Goal: Navigation & Orientation: Find specific page/section

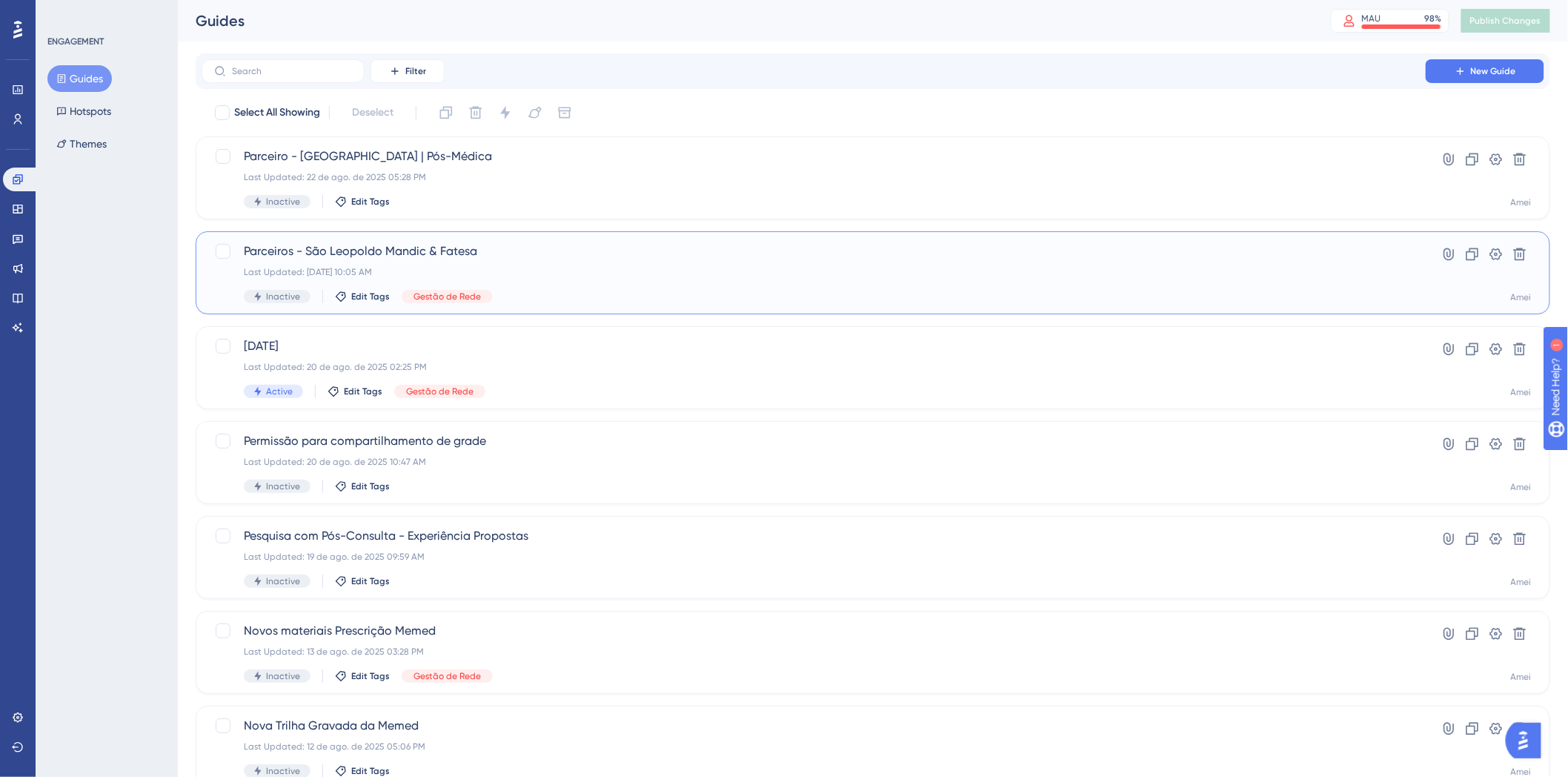
click at [596, 256] on span "Parceiros - São Leopoldo Mandic & Fatesa" at bounding box center [813, 251] width 1140 height 18
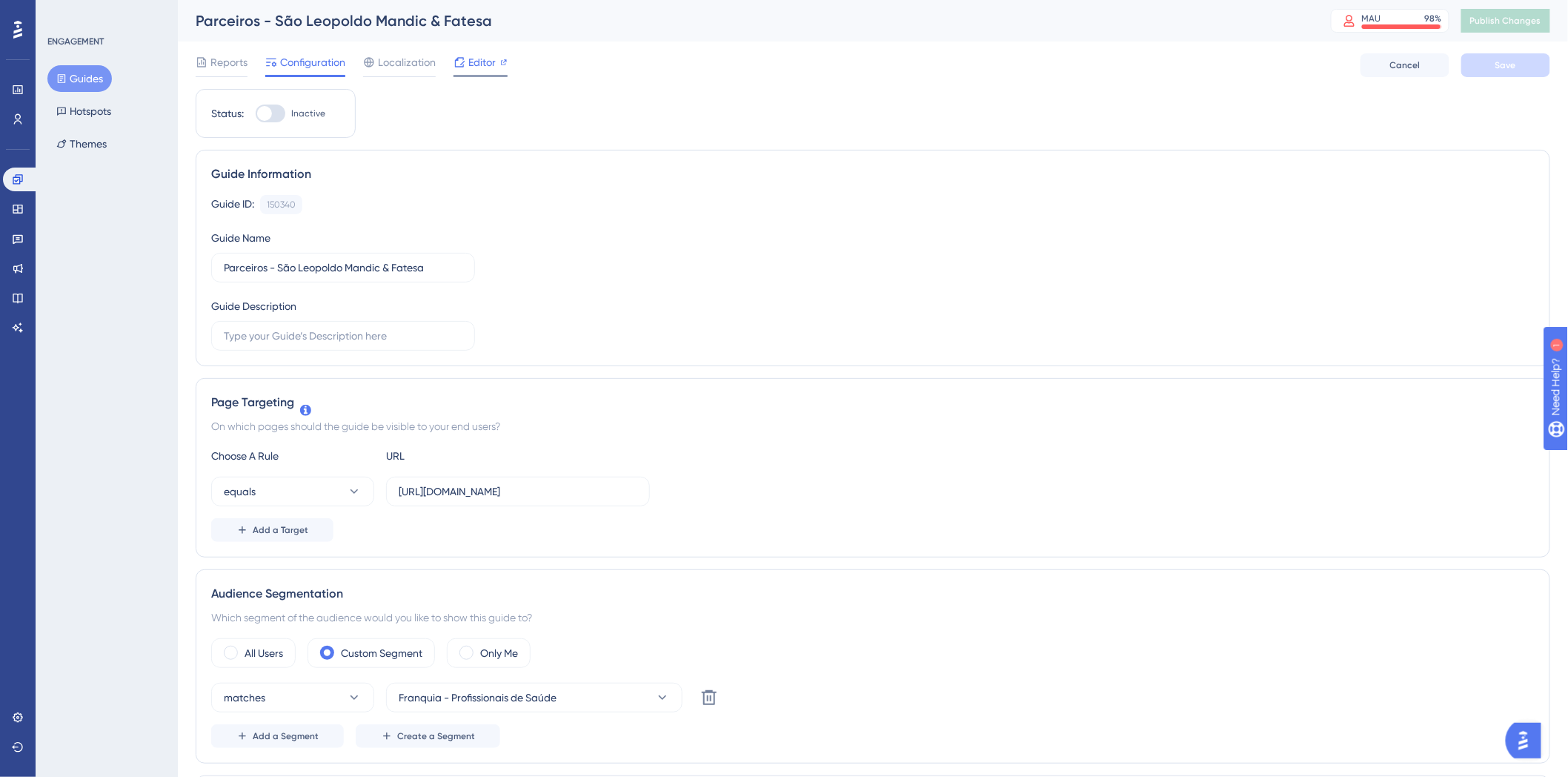
click at [504, 61] on icon at bounding box center [504, 63] width 6 height 6
click at [28, 78] on div "Performance" at bounding box center [18, 89] width 30 height 24
click at [6, 83] on link at bounding box center [18, 89] width 30 height 24
